Goal: Information Seeking & Learning: Learn about a topic

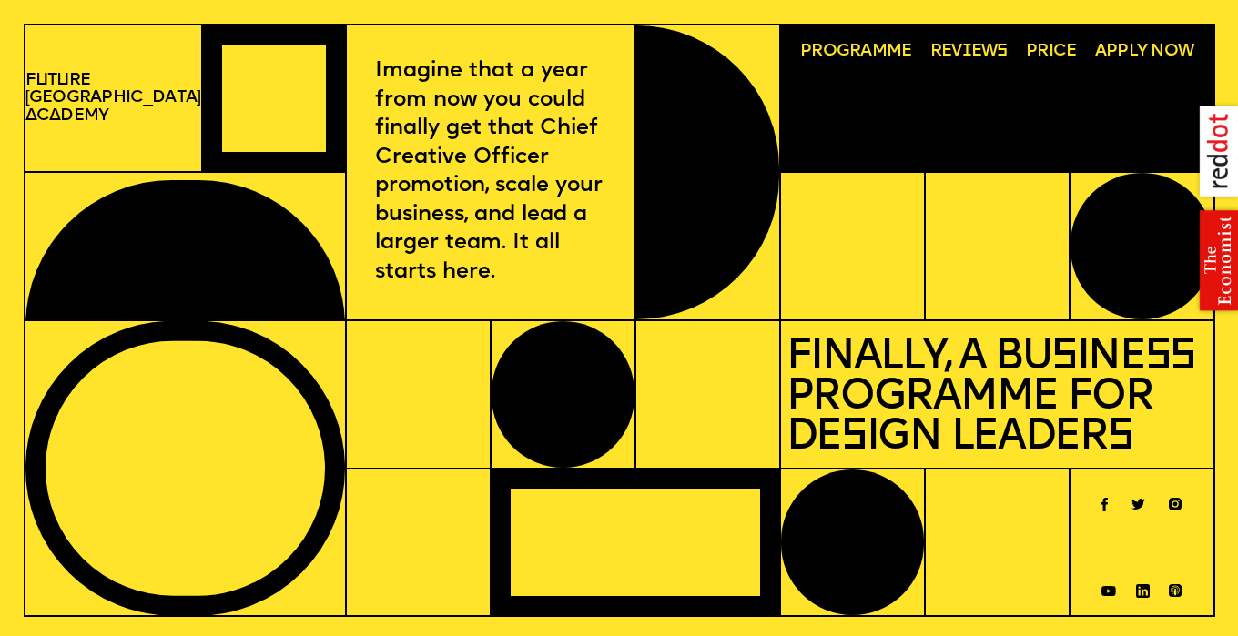
click at [832, 52] on span "Programme" at bounding box center [855, 52] width 111 height 18
click at [81, 81] on p "F u t u re London A c a demy" at bounding box center [113, 99] width 176 height 54
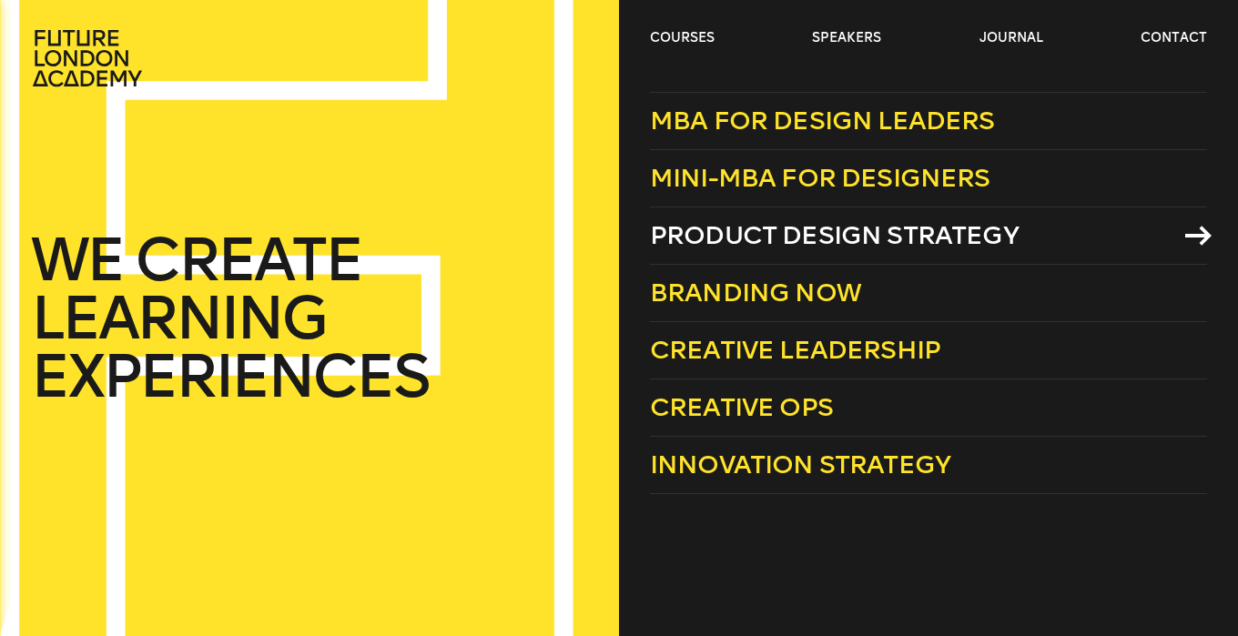
click at [711, 242] on span "Product Design Strategy" at bounding box center [834, 235] width 369 height 30
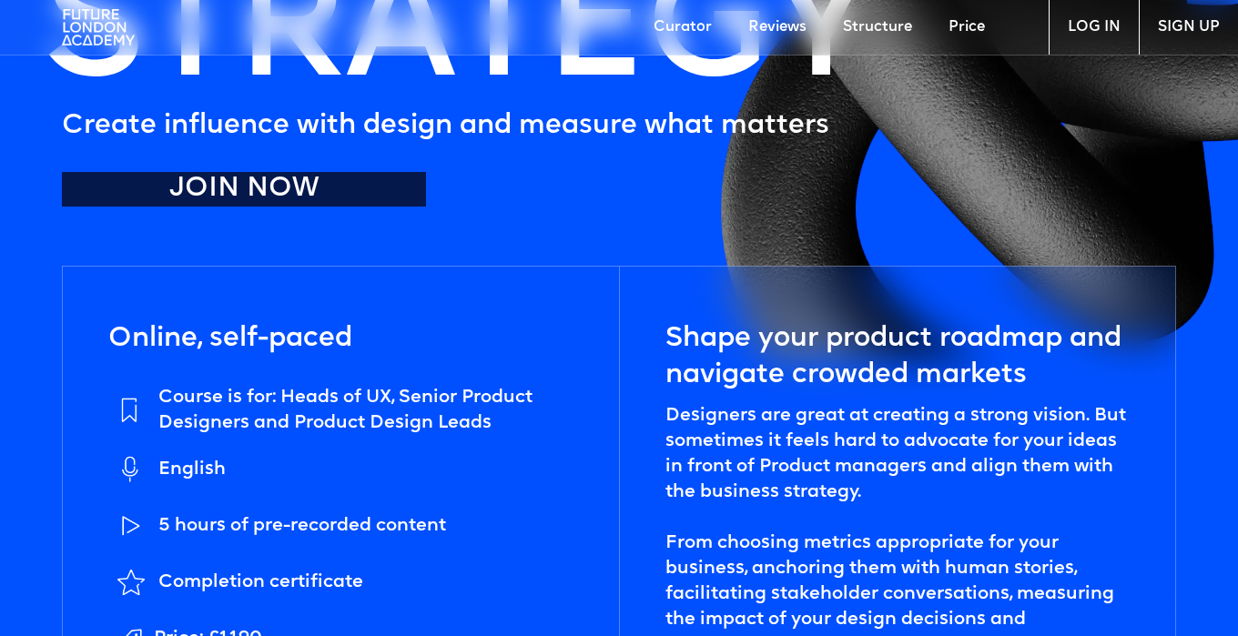
scroll to position [287, 0]
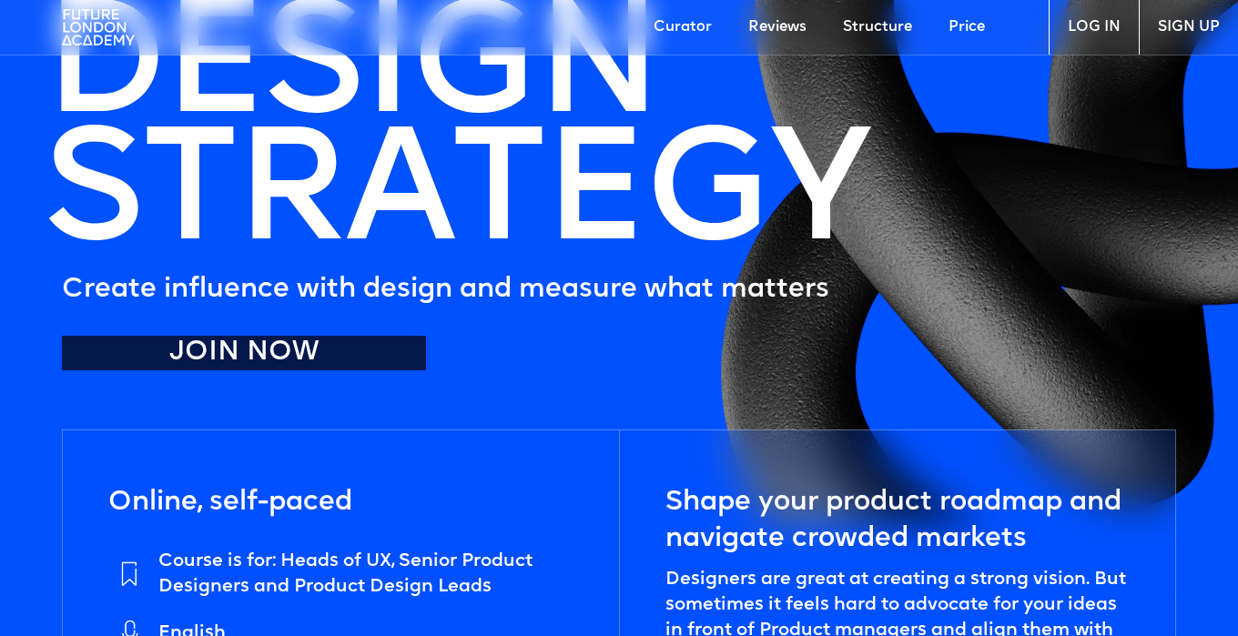
click at [670, 19] on link "Curator" at bounding box center [682, 27] width 95 height 55
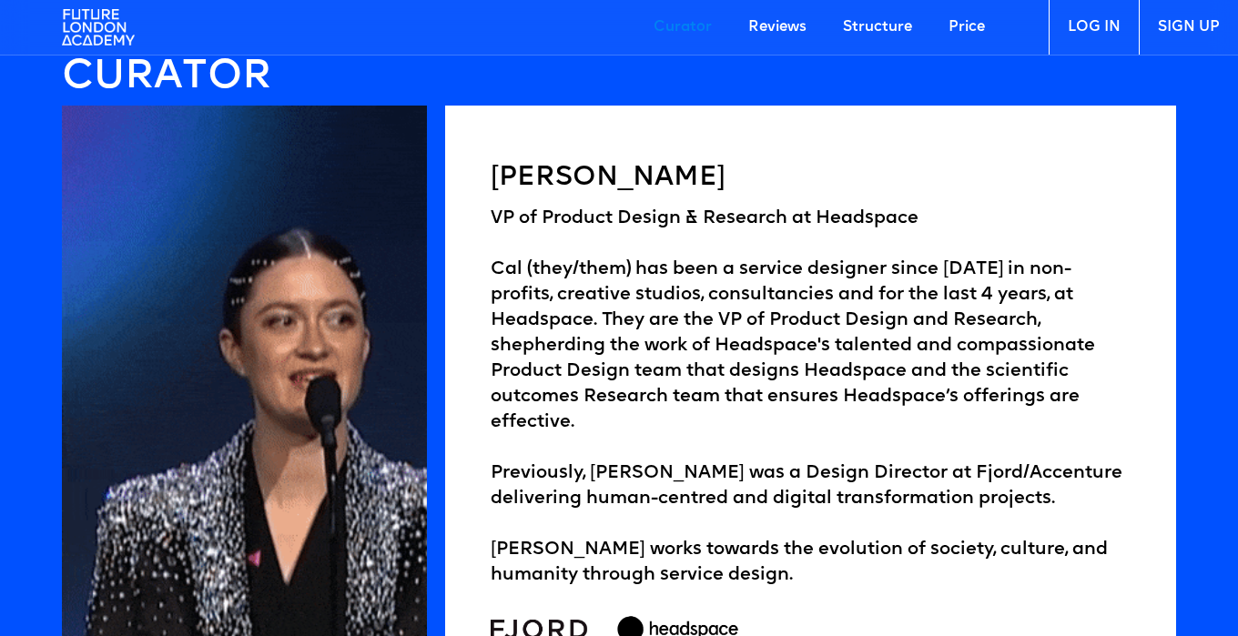
scroll to position [2666, 0]
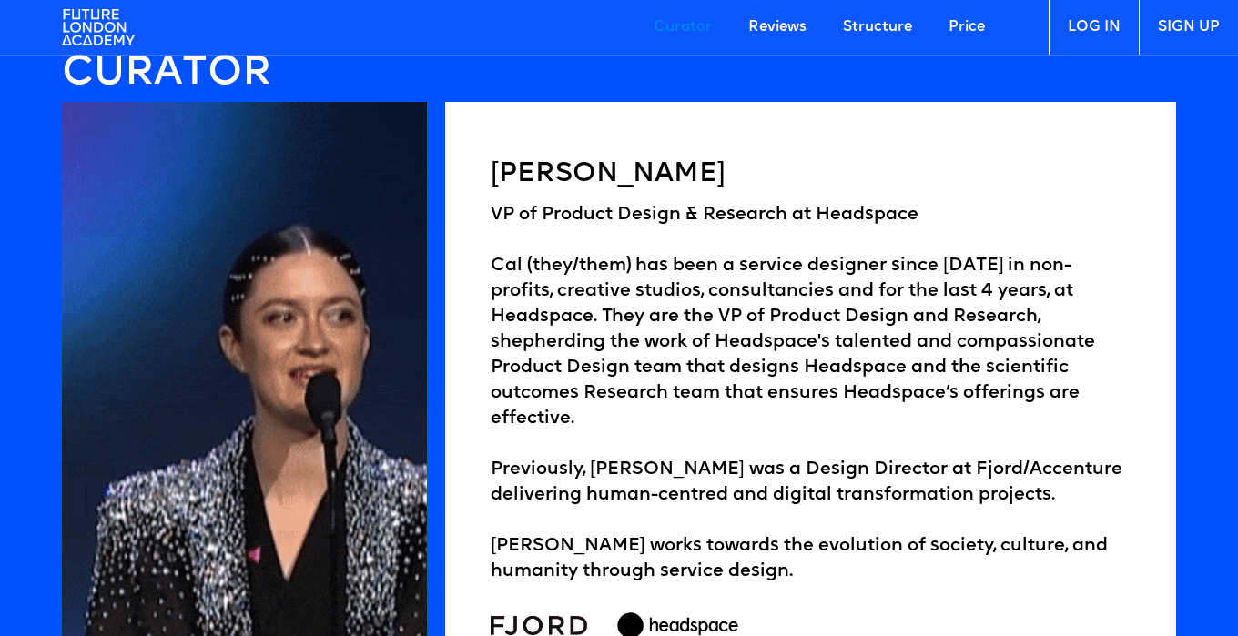
click at [80, 24] on img at bounding box center [98, 27] width 73 height 55
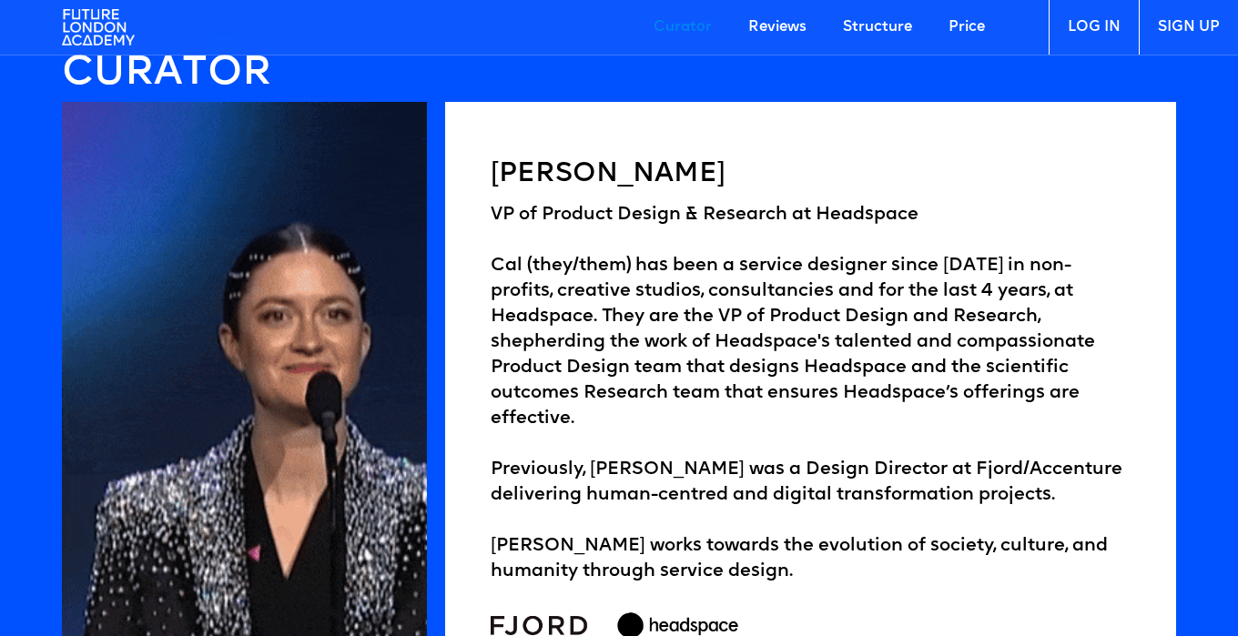
click at [971, 28] on link "Price" at bounding box center [966, 27] width 73 height 55
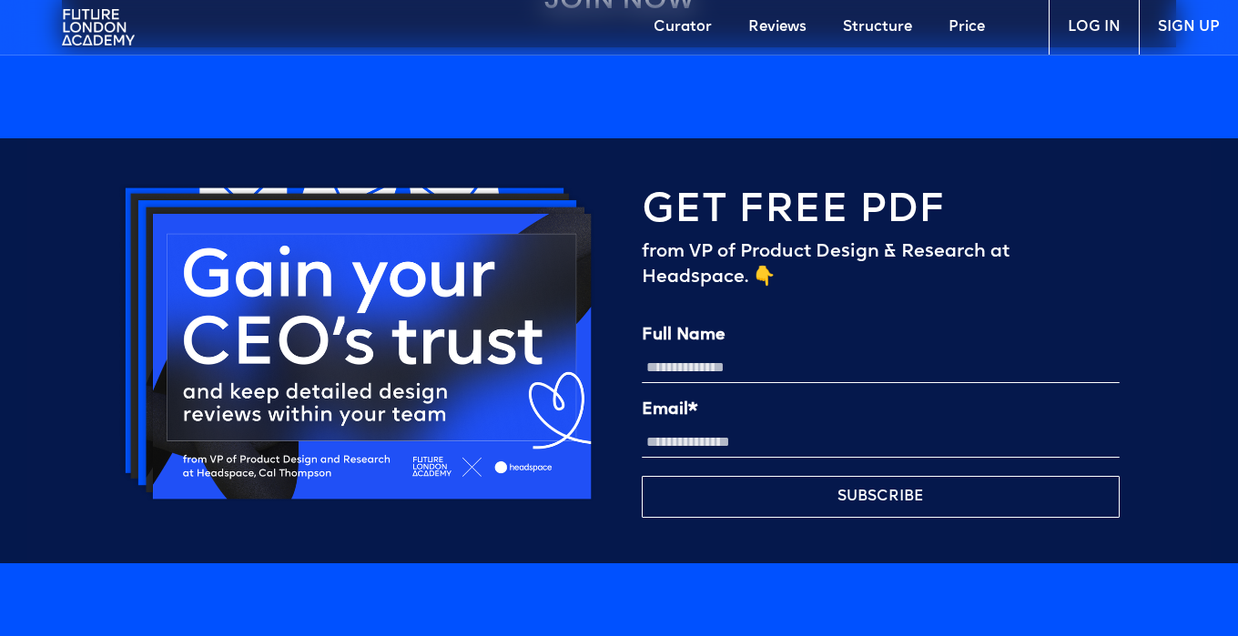
scroll to position [4047, 0]
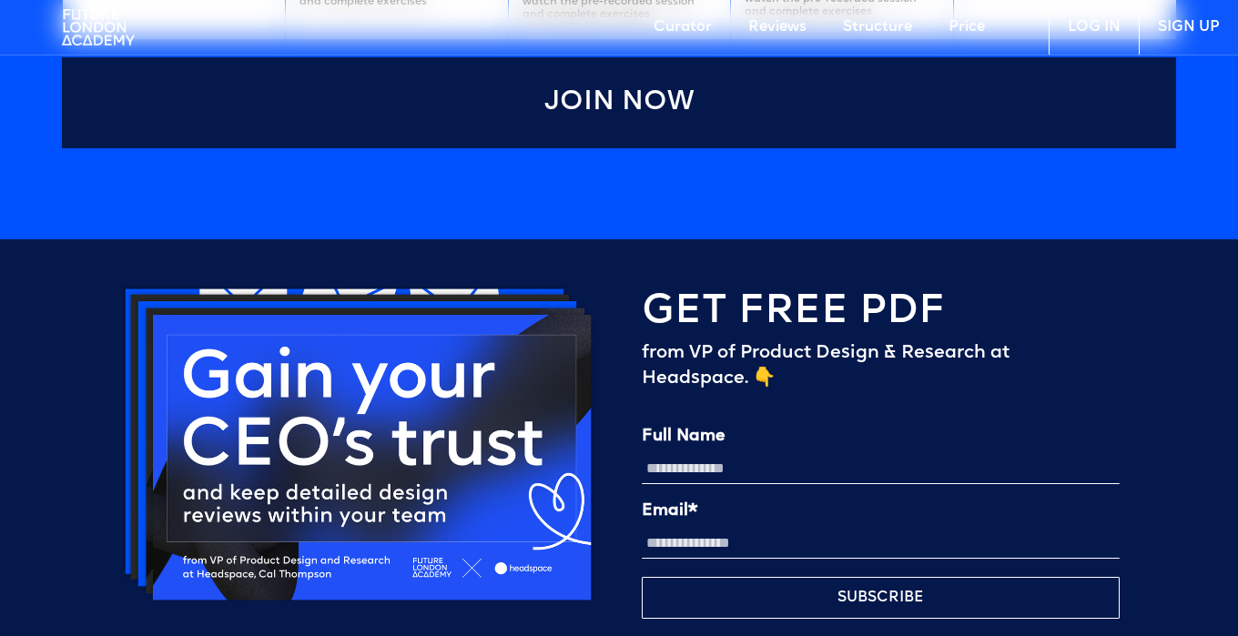
click at [86, 33] on img at bounding box center [98, 27] width 73 height 55
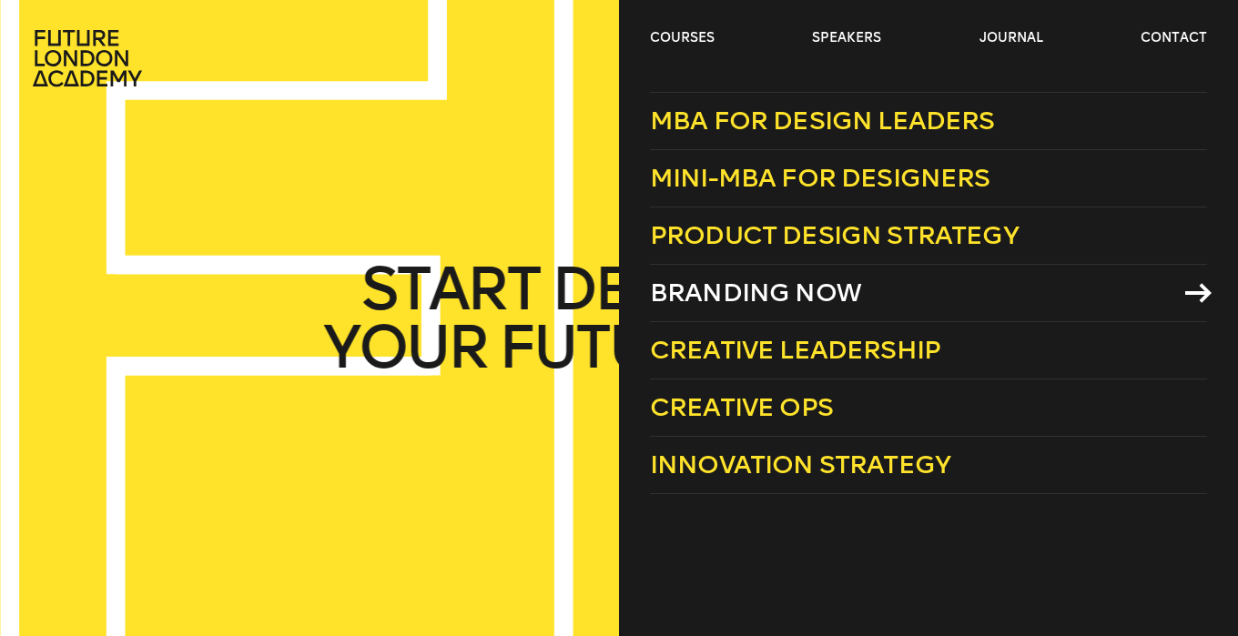
click at [688, 302] on span "Branding Now" at bounding box center [755, 293] width 211 height 30
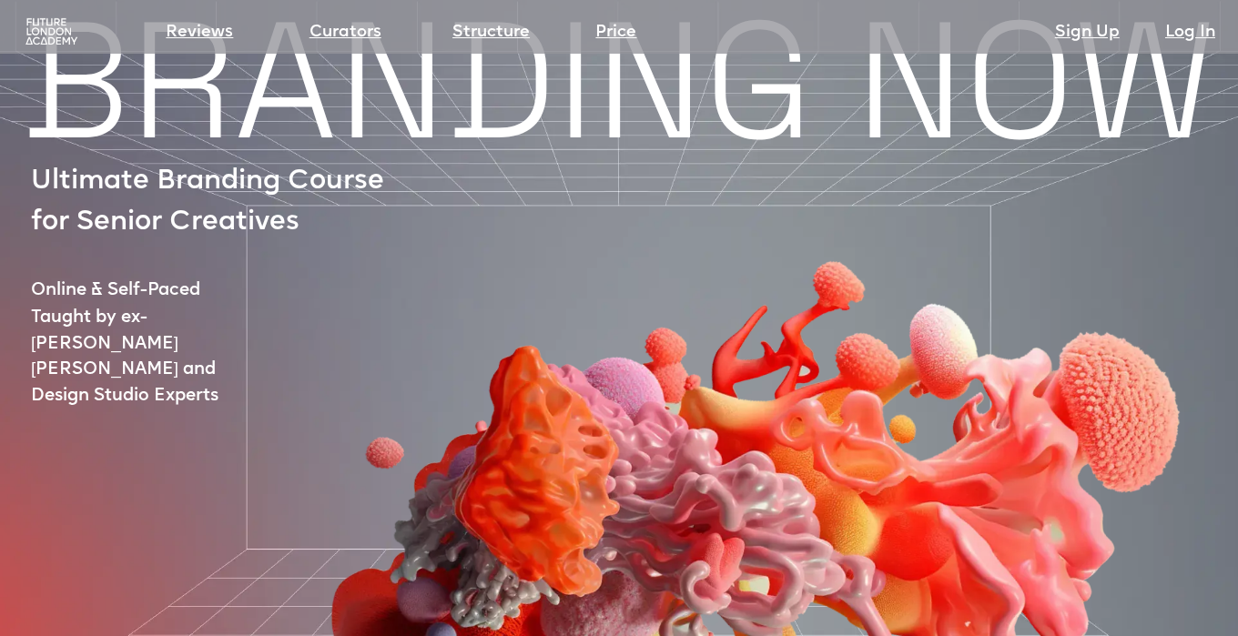
scroll to position [52, 0]
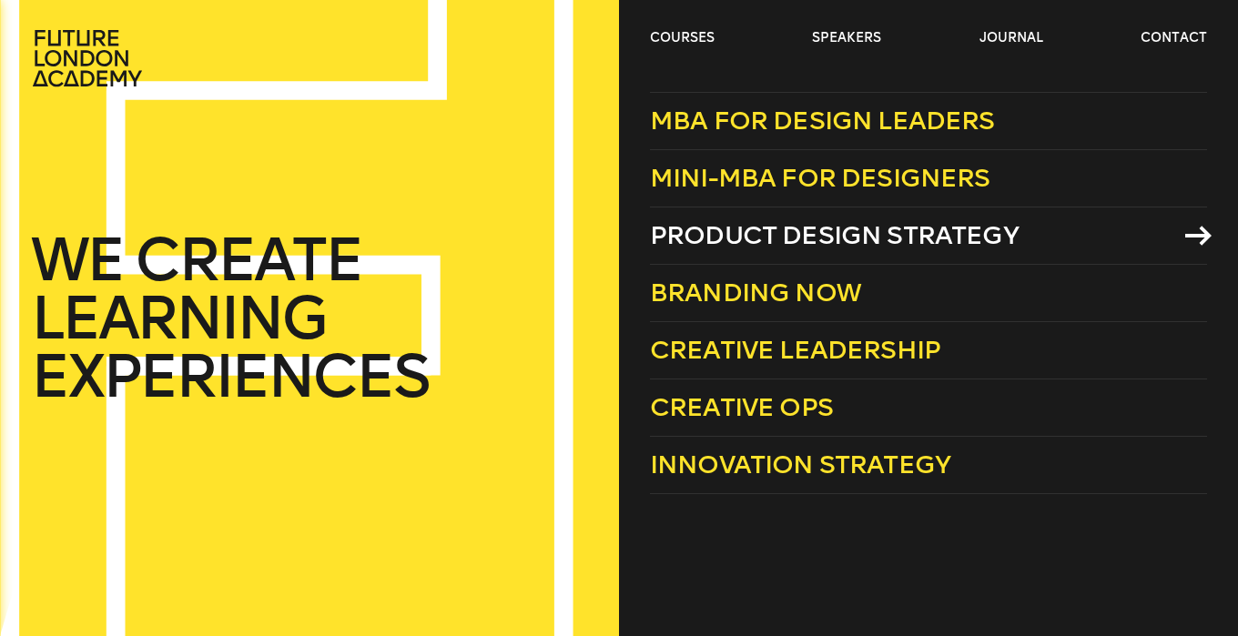
click at [701, 247] on span "Product Design Strategy" at bounding box center [834, 235] width 369 height 30
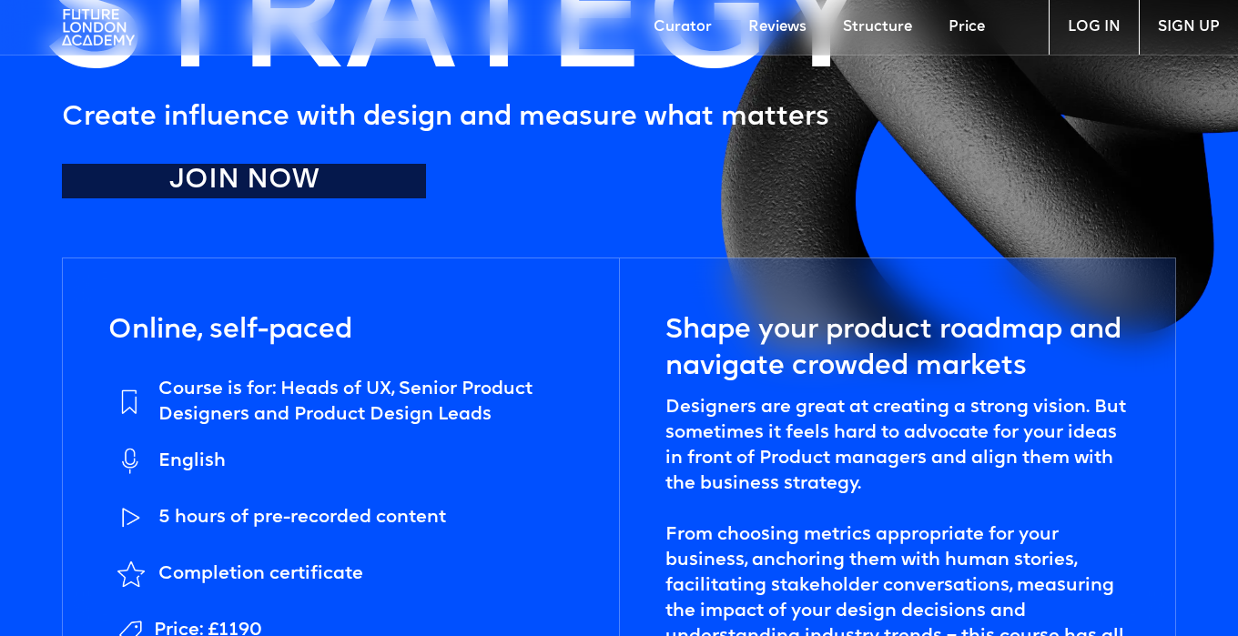
scroll to position [460, 0]
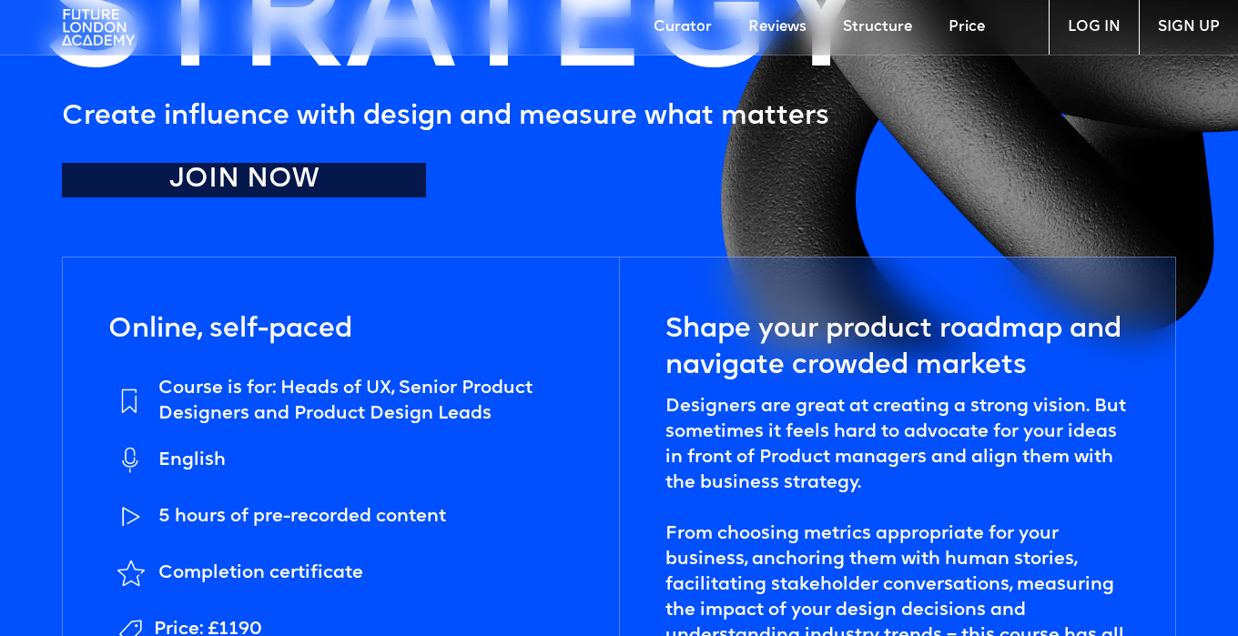
click at [97, 17] on img at bounding box center [98, 27] width 73 height 55
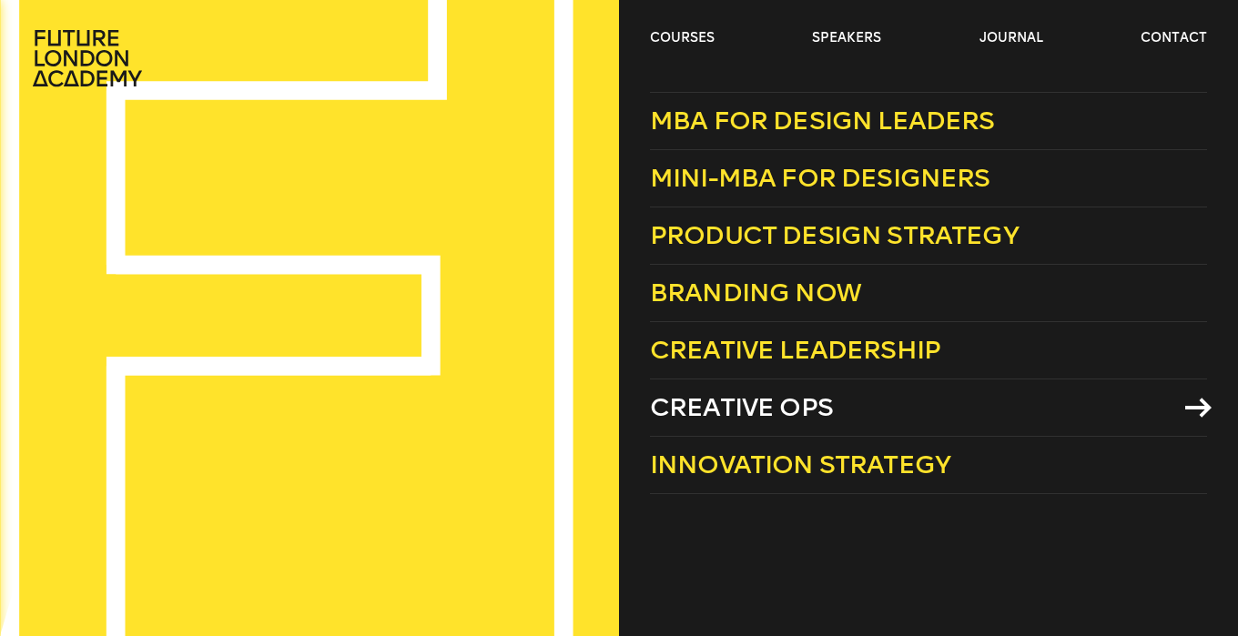
click at [692, 409] on span "Creative Ops" at bounding box center [741, 407] width 183 height 30
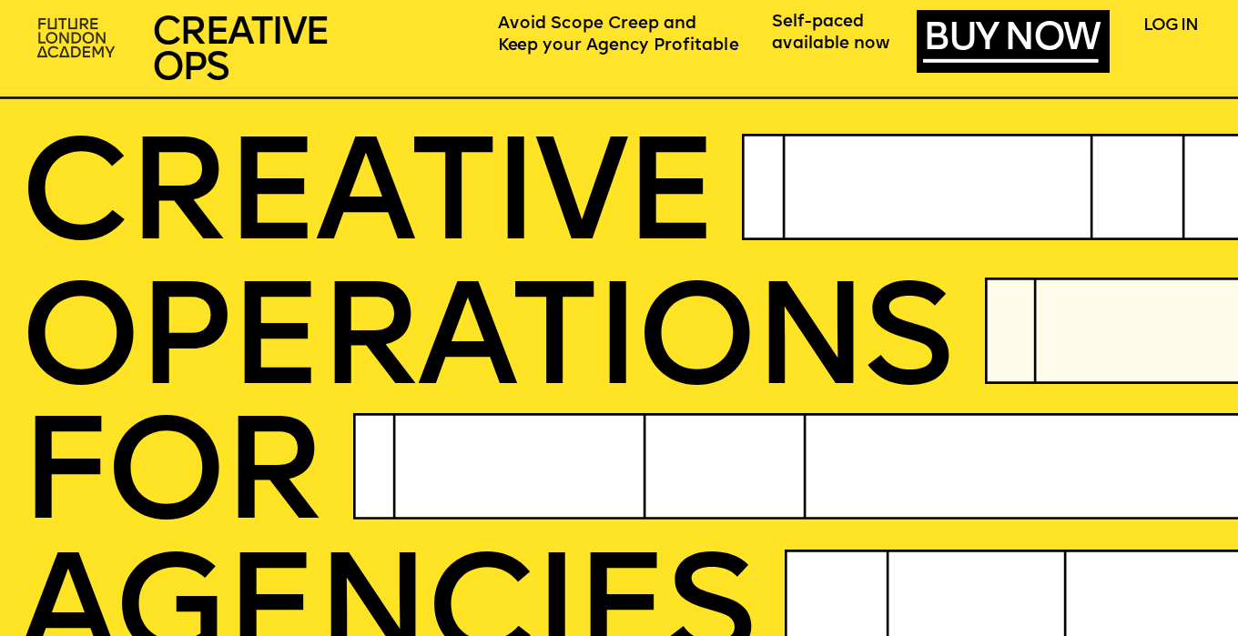
click at [57, 42] on img at bounding box center [78, 39] width 96 height 56
